Goal: Check status: Check status

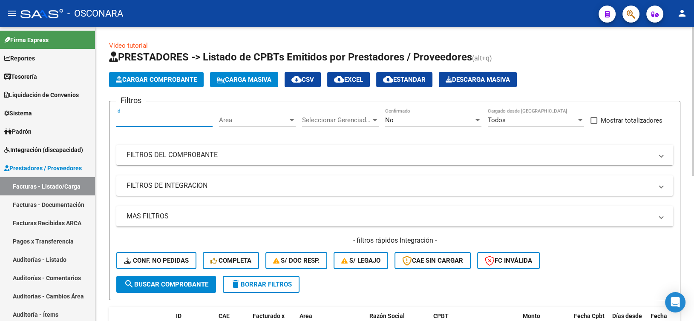
drag, startPoint x: 170, startPoint y: 123, endPoint x: 156, endPoint y: 123, distance: 14.1
paste input "7889"
type input "7889"
click at [410, 123] on div "No" at bounding box center [429, 120] width 89 height 8
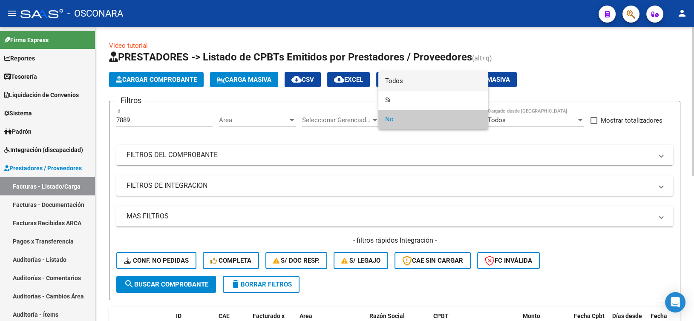
click at [409, 84] on span "Todos" at bounding box center [433, 81] width 96 height 19
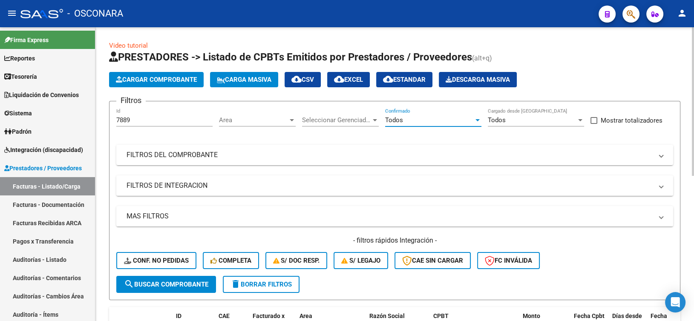
click at [167, 282] on span "search Buscar Comprobante" at bounding box center [166, 285] width 84 height 8
drag, startPoint x: 137, startPoint y: 121, endPoint x: 78, endPoint y: 112, distance: 59.5
click at [80, 112] on mat-sidenav-container "Firma Express Reportes Ingresos Percibidos Análisis de todos los conceptos deta…" at bounding box center [347, 174] width 694 height 294
click at [412, 123] on div "Todos" at bounding box center [429, 120] width 89 height 8
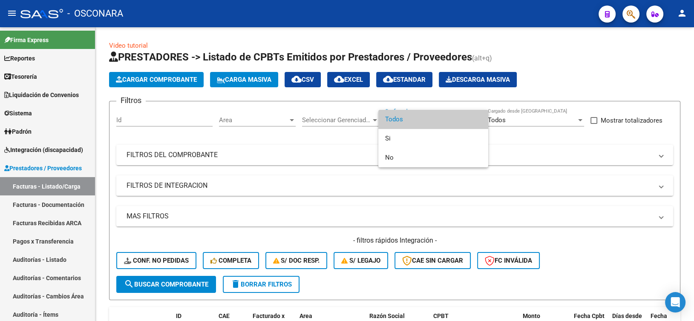
click at [411, 127] on span "Todos" at bounding box center [433, 119] width 96 height 19
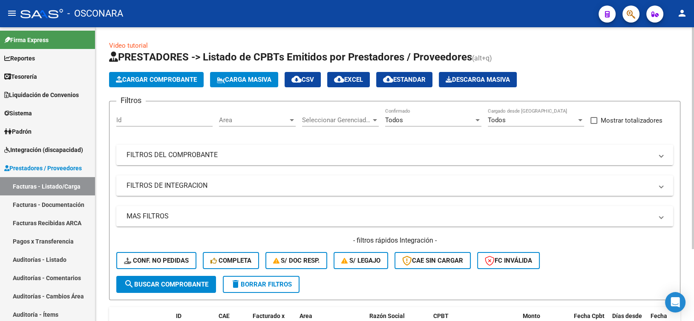
click at [241, 154] on mat-panel-title "FILTROS DEL COMPROBANTE" at bounding box center [390, 154] width 526 height 9
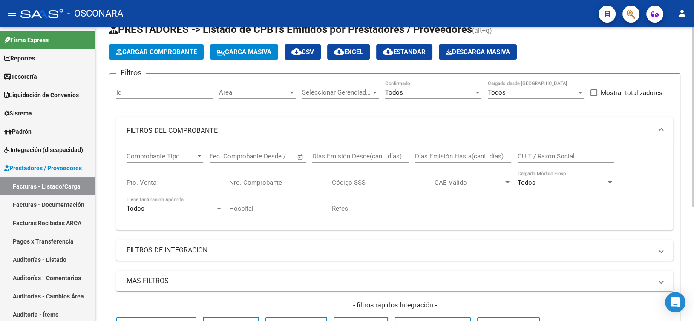
scroll to position [43, 0]
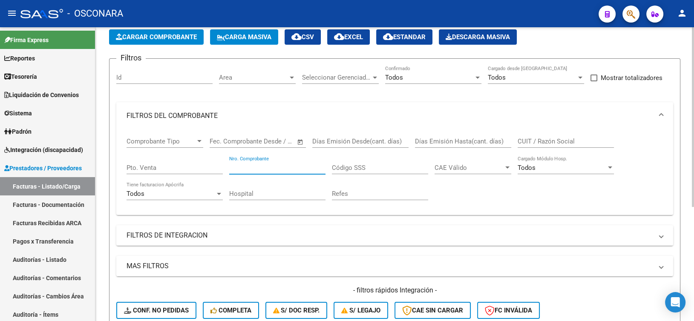
click at [262, 168] on input "Nro. Comprobante" at bounding box center [277, 168] width 96 height 8
click at [195, 173] on div "Pto. Venta" at bounding box center [175, 165] width 96 height 18
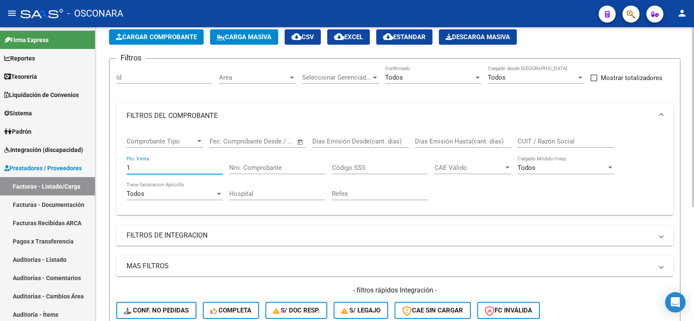
type input "1"
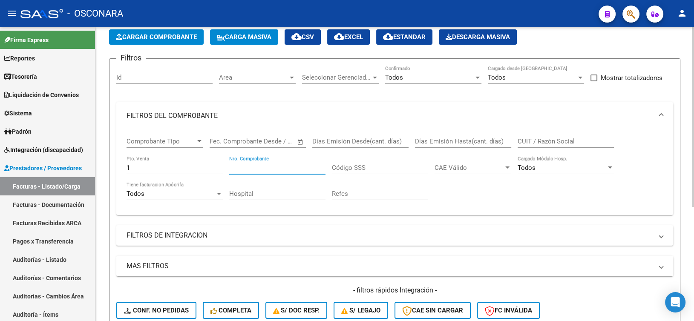
paste input "13291"
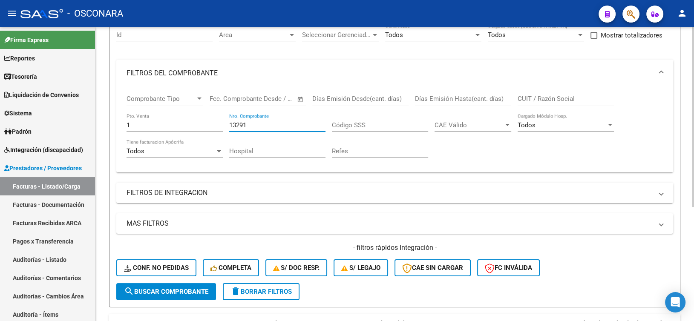
type input "13291"
click at [194, 291] on span "search Buscar Comprobante" at bounding box center [166, 292] width 84 height 8
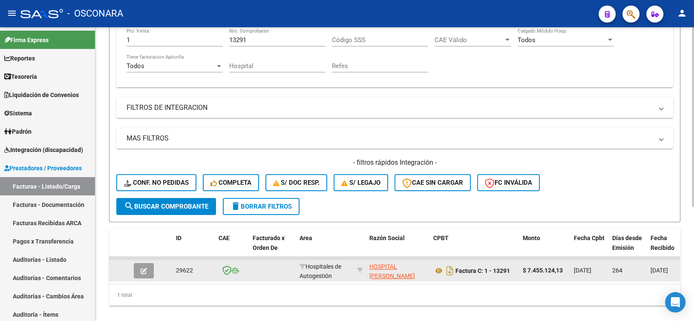
scroll to position [187, 0]
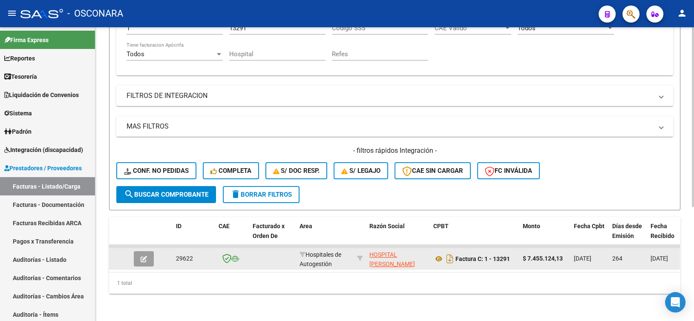
click at [139, 251] on button "button" at bounding box center [144, 258] width 20 height 15
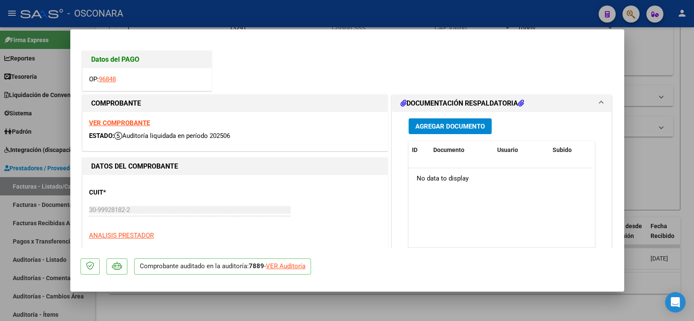
click at [285, 264] on div "VER Auditoría" at bounding box center [286, 267] width 40 height 10
type input "$ 0,00"
